Goal: Check status

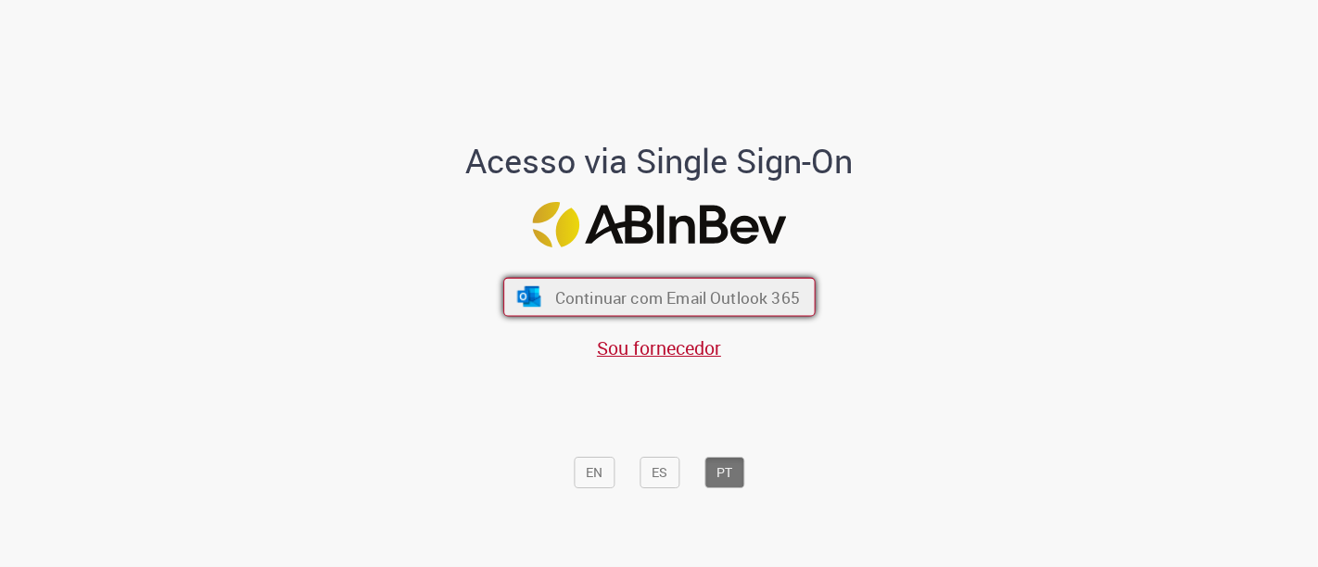
click at [652, 303] on span "Continuar com Email Outlook 365" at bounding box center [676, 296] width 245 height 21
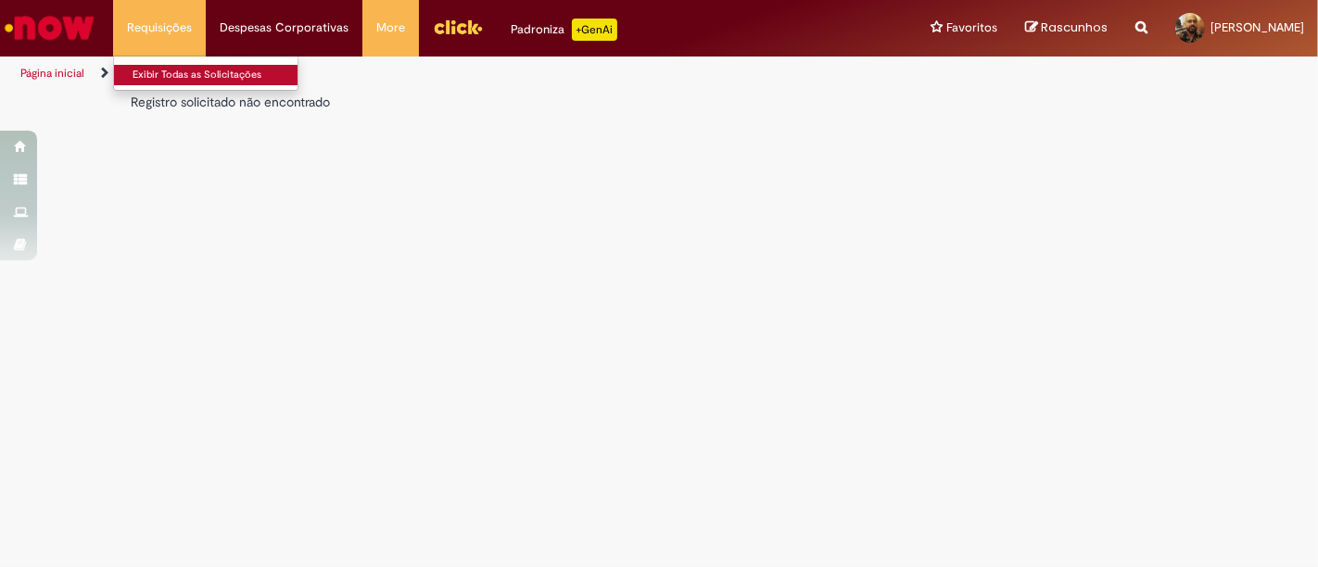
click at [190, 66] on link "Exibir Todas as Solicitações" at bounding box center [216, 75] width 204 height 20
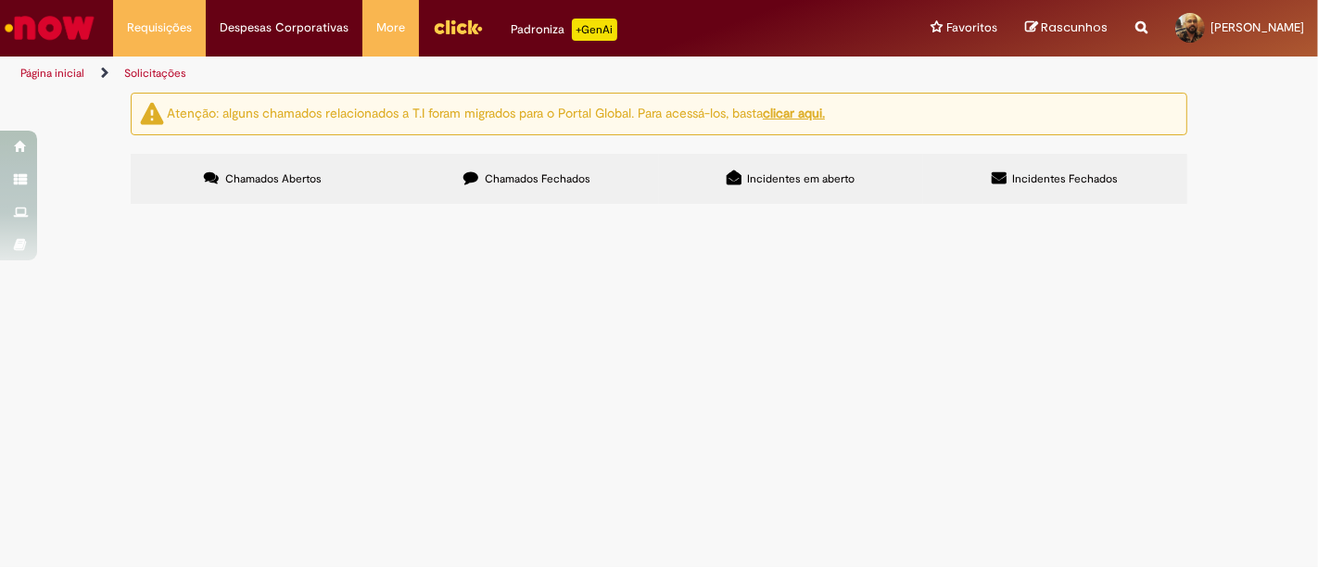
click at [489, 181] on span "Chamados Fechados" at bounding box center [538, 178] width 106 height 15
click at [0, 0] on span "R13558109" at bounding box center [0, 0] width 0 height 0
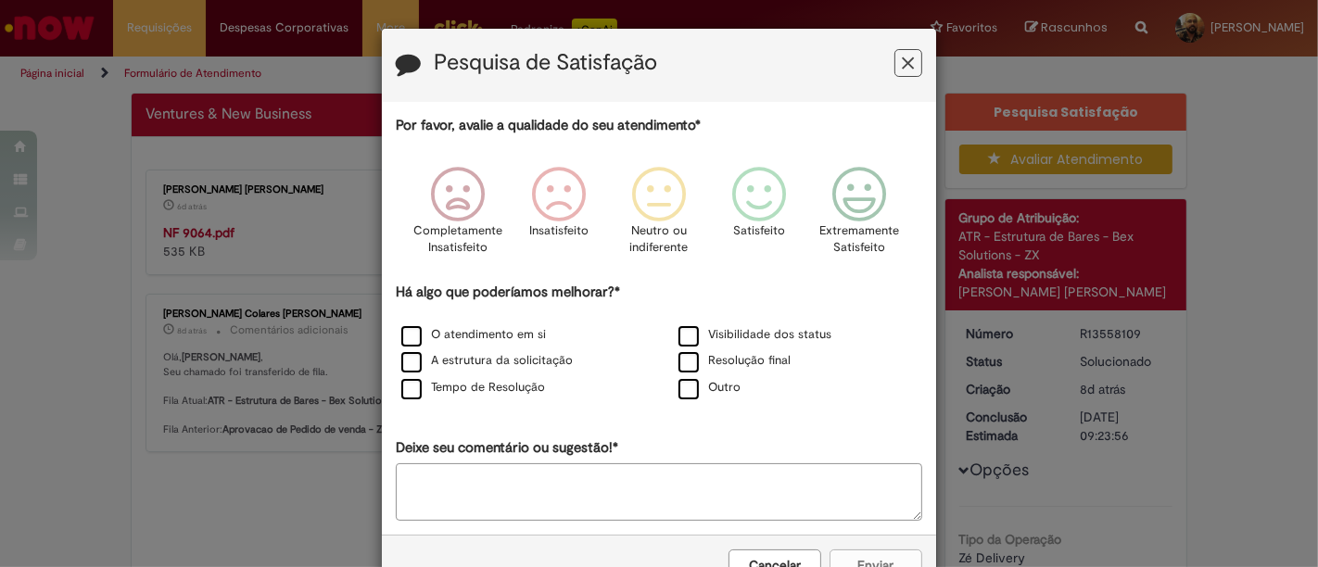
click at [903, 57] on icon "Feedback" at bounding box center [909, 63] width 12 height 19
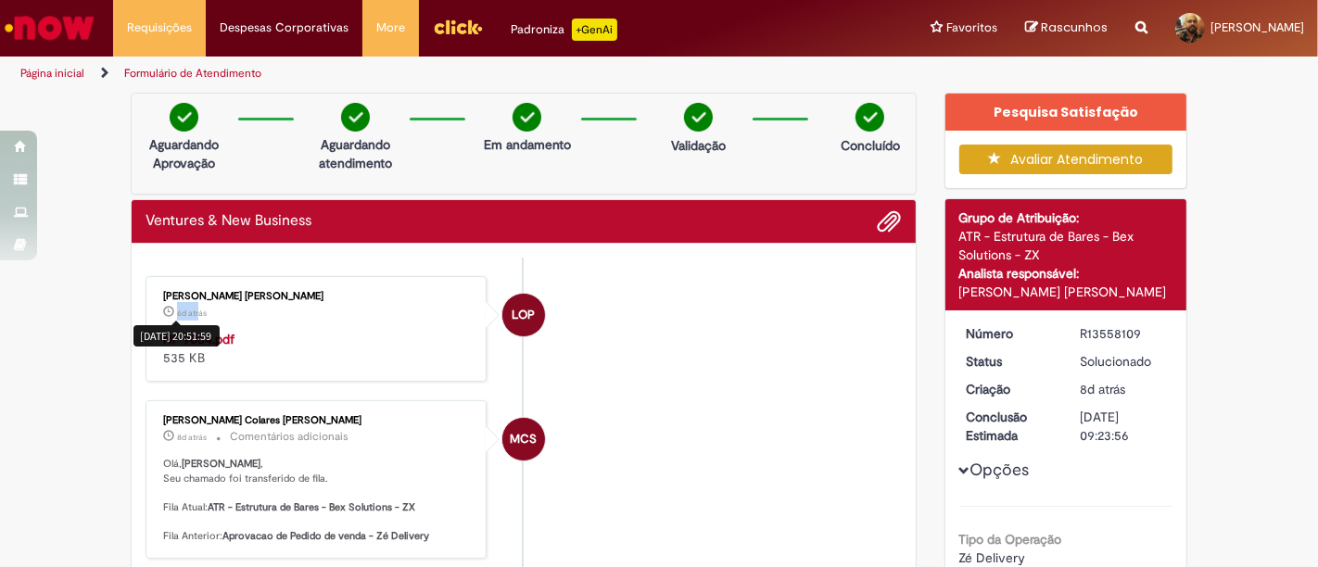
drag, startPoint x: 190, startPoint y: 306, endPoint x: 168, endPoint y: 306, distance: 22.2
click at [177, 308] on time "6d atrás 6 dias atrás" at bounding box center [192, 313] width 30 height 11
click at [721, 426] on li "MCS Marcio Colares Sousa 8d atrás 8 dias atrás Comentários adicionais Olá, Nath…" at bounding box center [524, 479] width 756 height 159
